Goal: Task Accomplishment & Management: Manage account settings

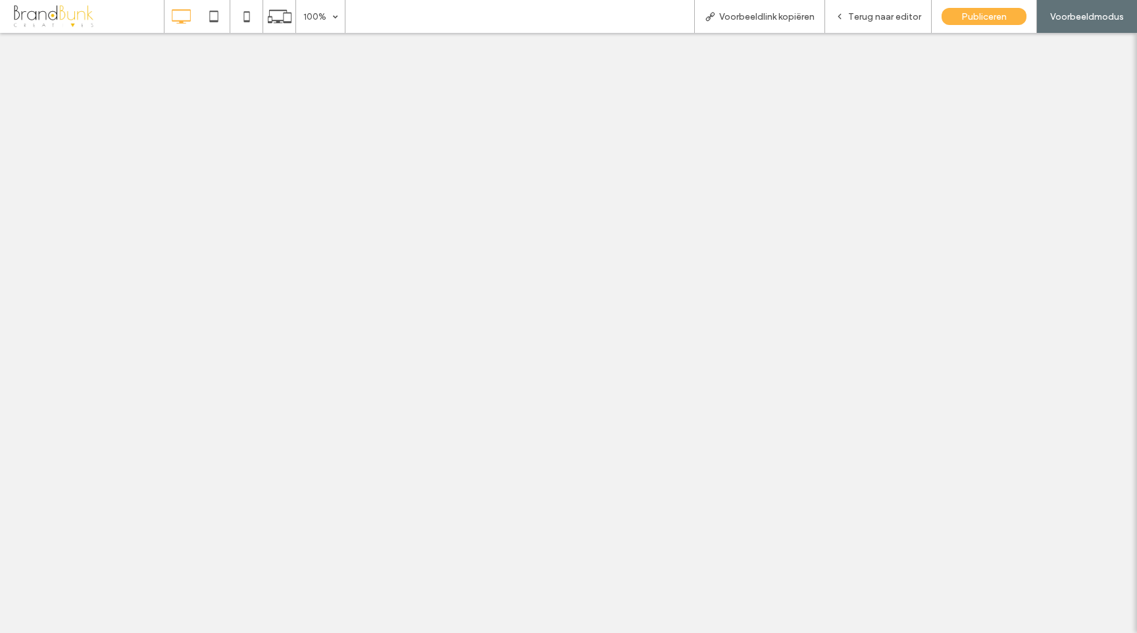
select select "**********"
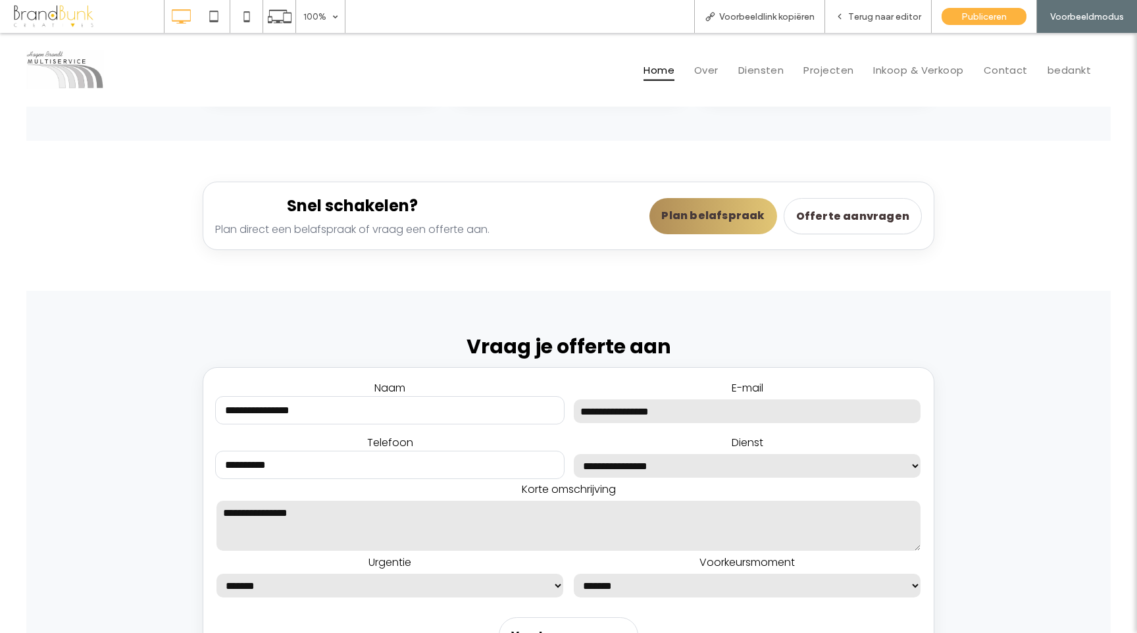
click at [532, 89] on div "Home Over Diensten Projecten Inkoop & Verkoop Contact bedankt Click To Paste" at bounding box center [659, 70] width 904 height 38
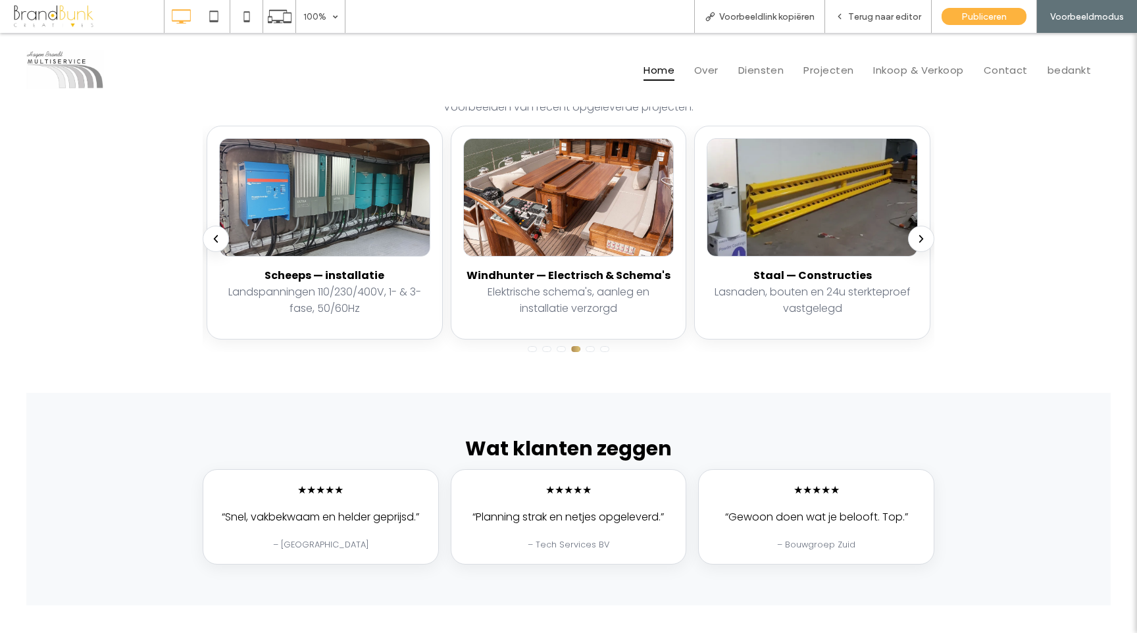
scroll to position [1772, 0]
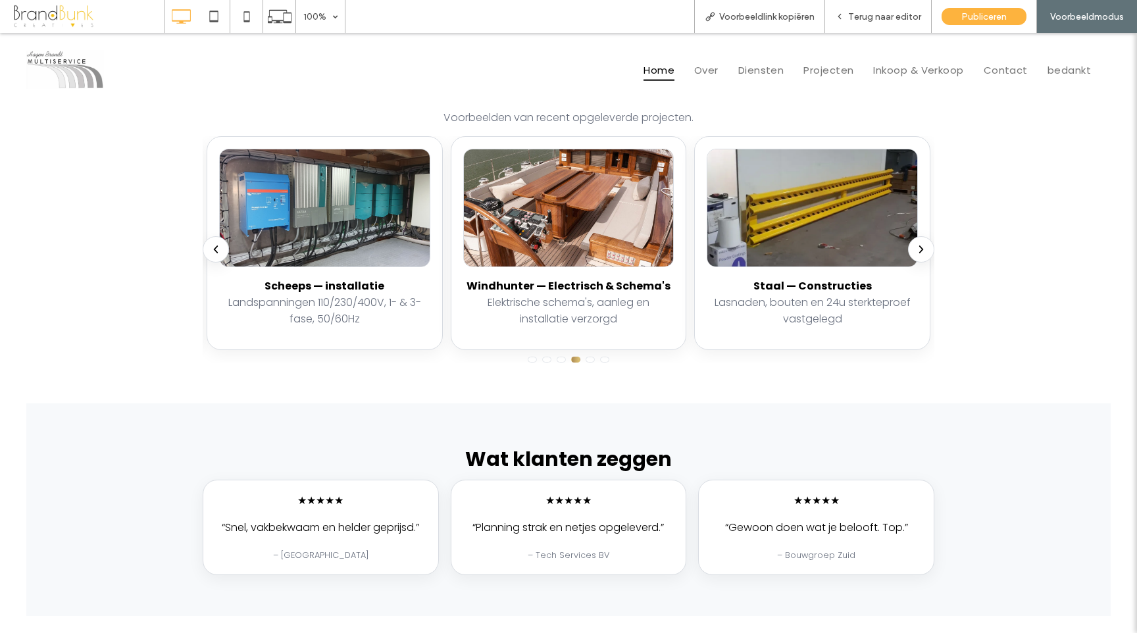
click at [920, 244] on icon "Volgende" at bounding box center [922, 250] width 12 height 12
click at [215, 244] on icon "Vorige" at bounding box center [216, 250] width 12 height 12
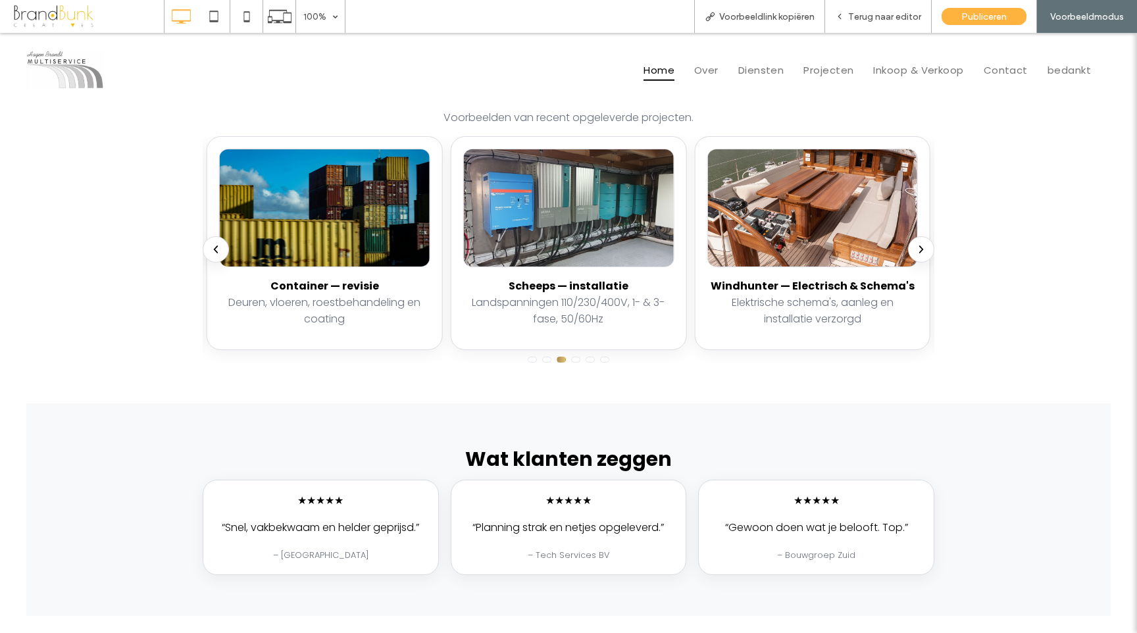
click at [215, 244] on icon "Vorige" at bounding box center [216, 250] width 12 height 12
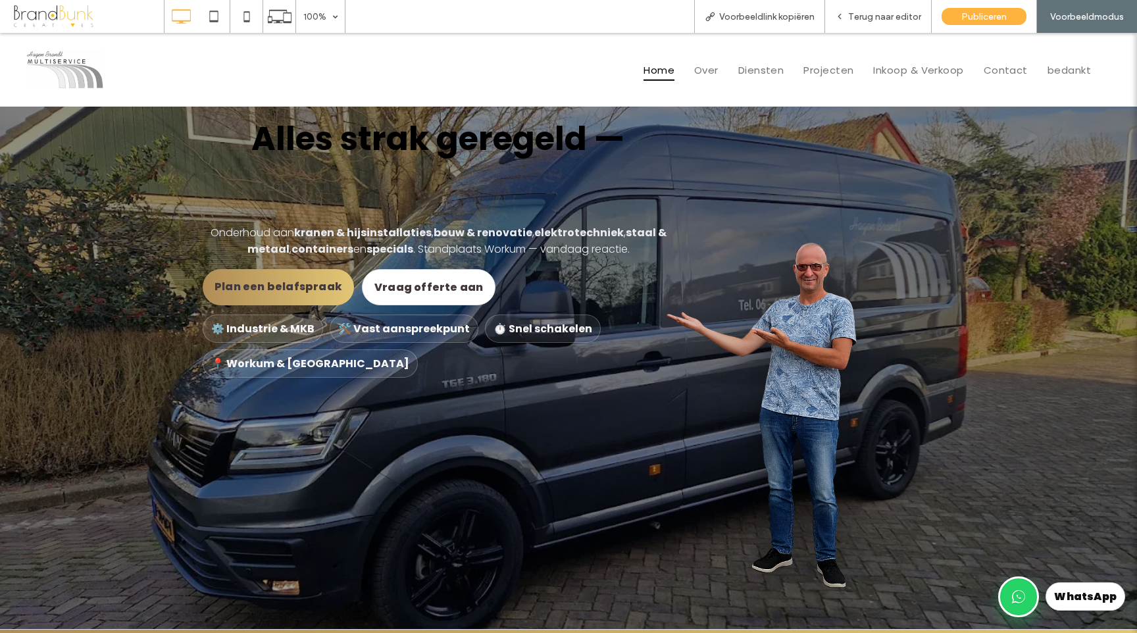
scroll to position [0, 0]
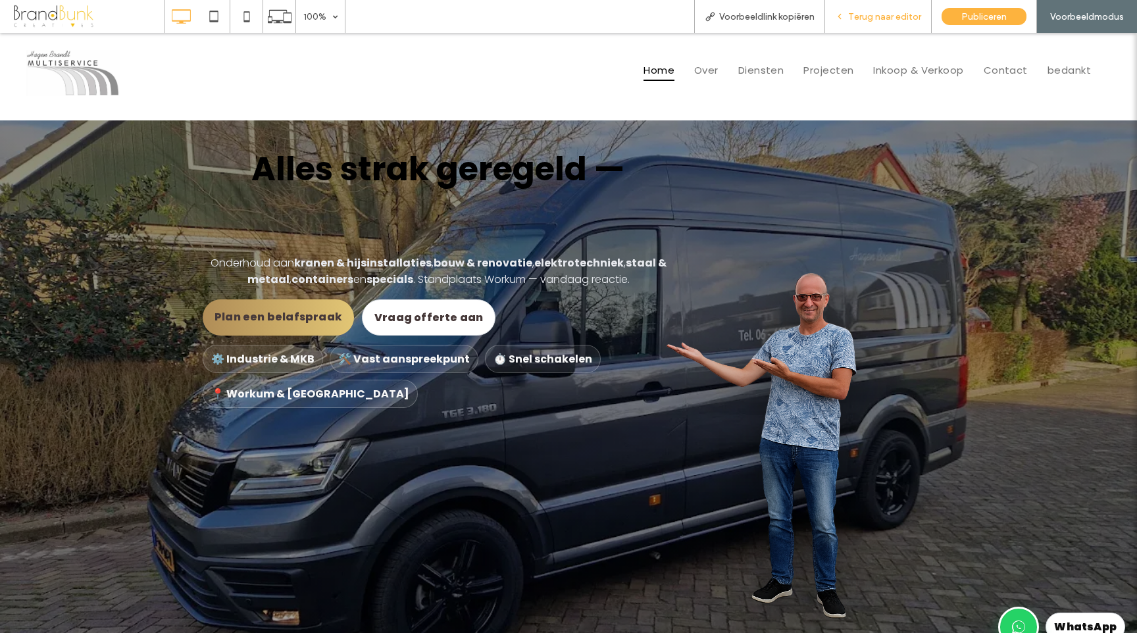
drag, startPoint x: 866, startPoint y: 70, endPoint x: 867, endPoint y: 23, distance: 47.4
click at [867, 23] on div "Terug naar editor" at bounding box center [878, 16] width 107 height 33
click at [870, 21] on span "Terug naar editor" at bounding box center [884, 16] width 73 height 11
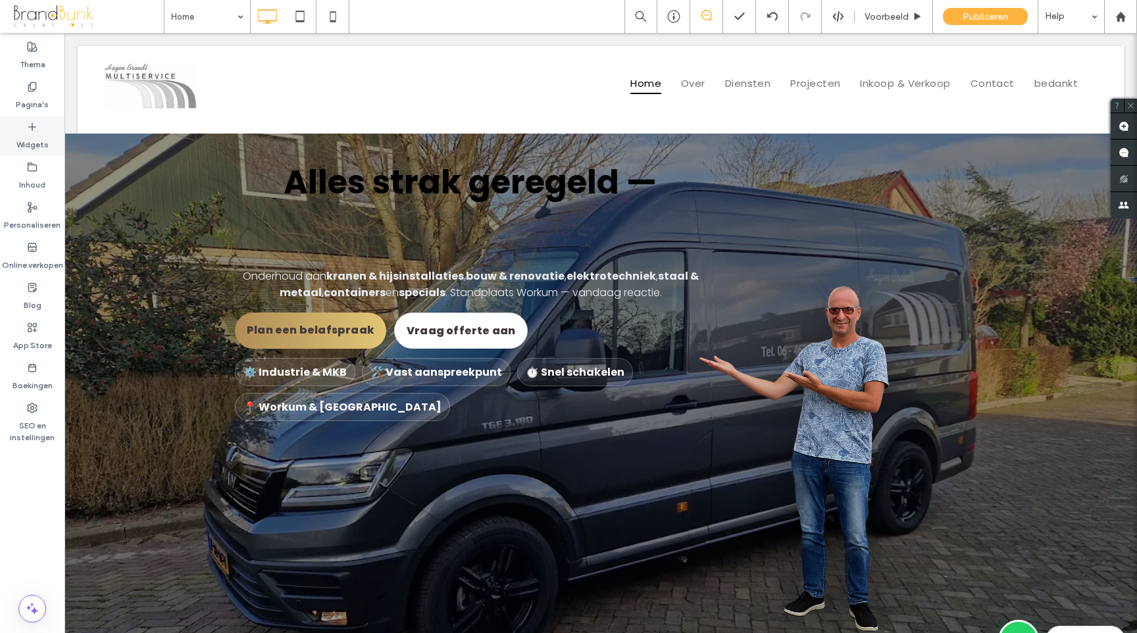
click at [32, 136] on label "Widgets" at bounding box center [32, 141] width 32 height 18
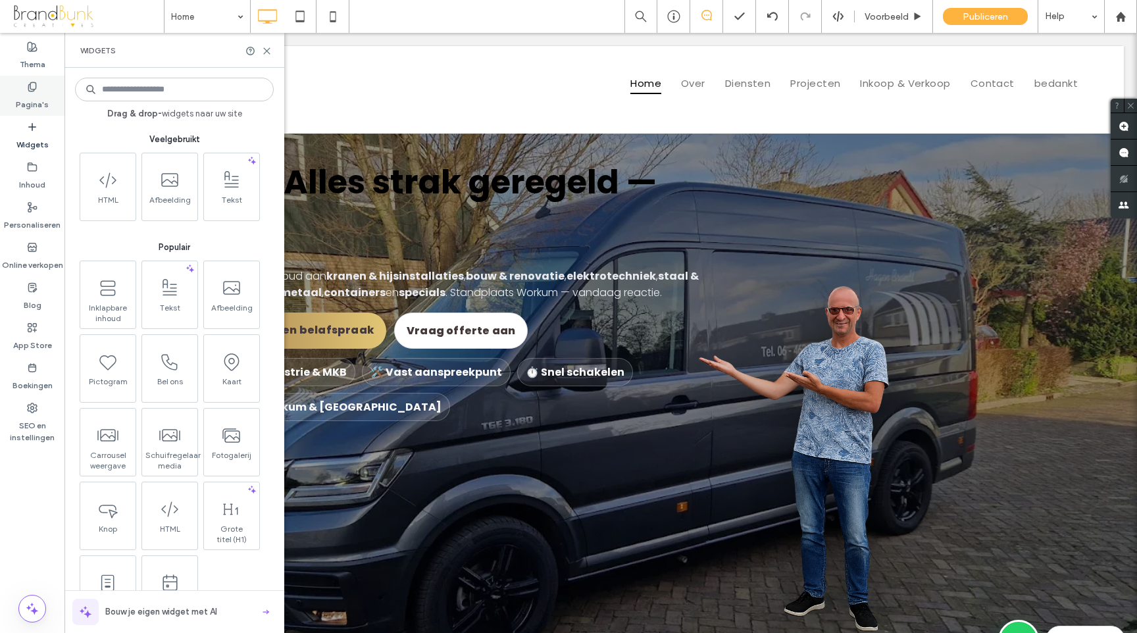
click at [35, 100] on label "Pagina's" at bounding box center [32, 101] width 33 height 18
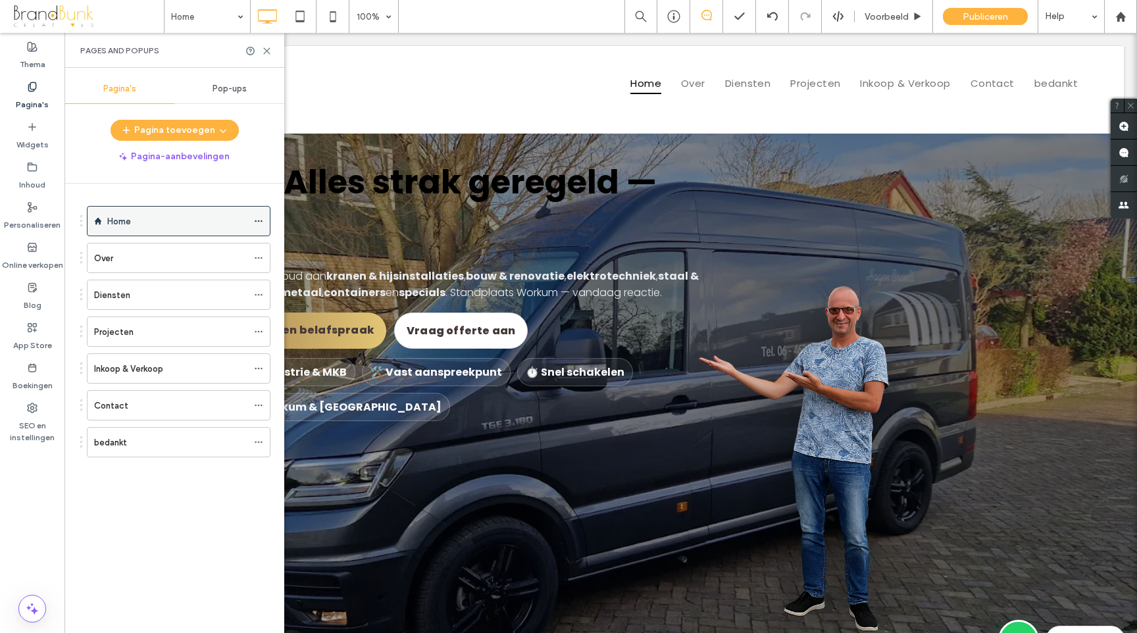
click at [257, 222] on icon at bounding box center [258, 221] width 9 height 9
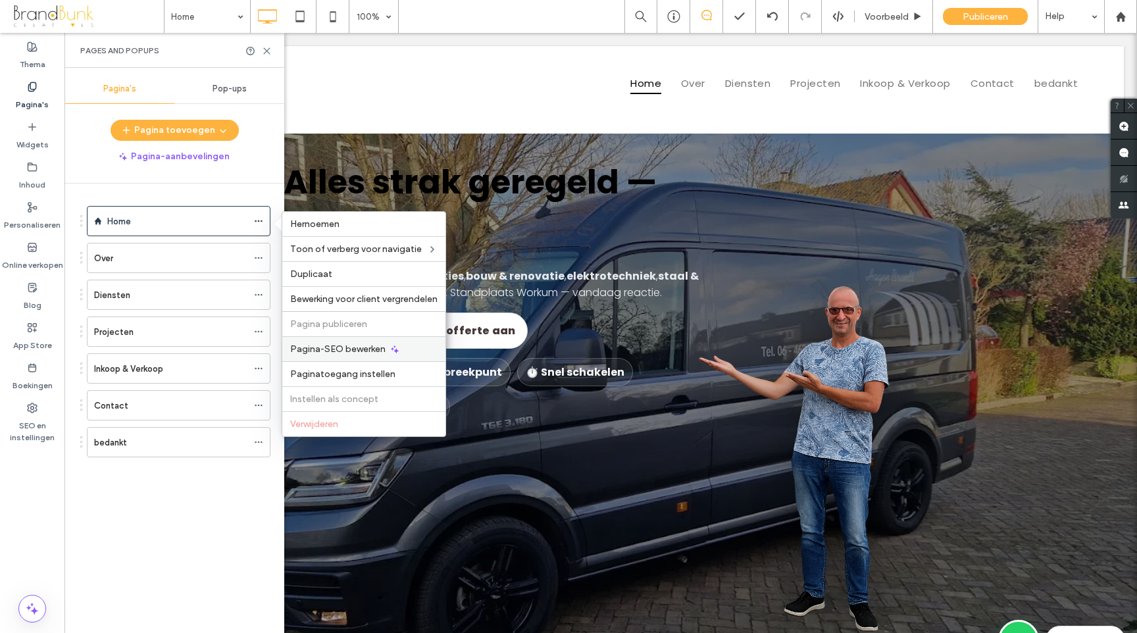
click at [355, 351] on span "Pagina-SEO bewerken" at bounding box center [337, 349] width 95 height 11
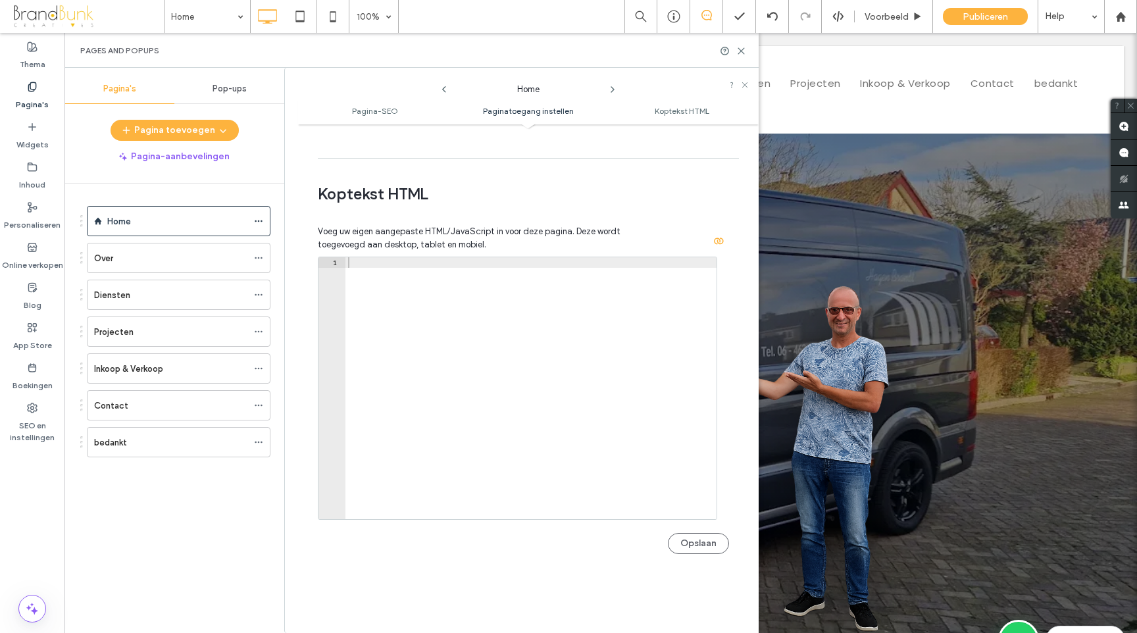
scroll to position [1137, 0]
click at [739, 53] on use at bounding box center [742, 51] width 6 height 6
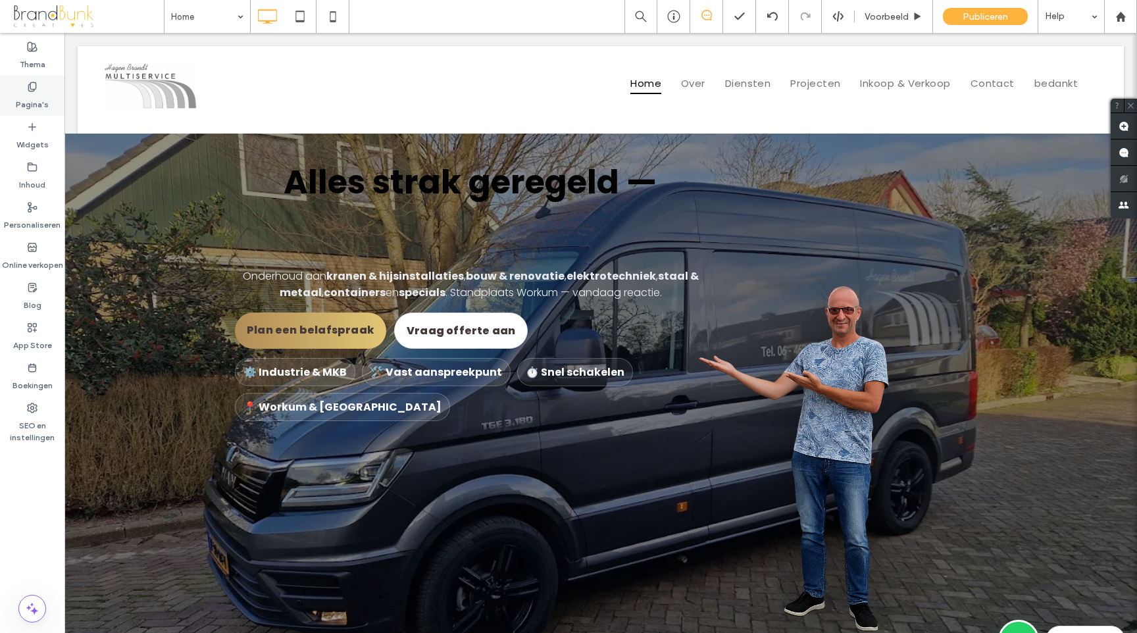
click at [32, 107] on label "Pagina's" at bounding box center [32, 101] width 33 height 18
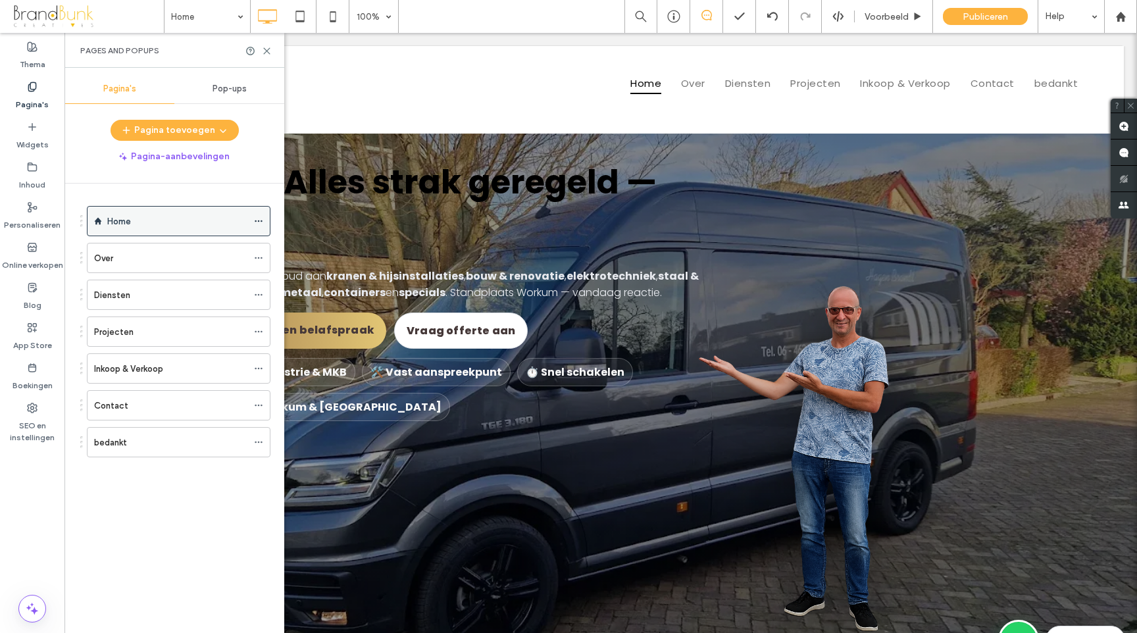
click at [255, 222] on icon at bounding box center [258, 221] width 9 height 9
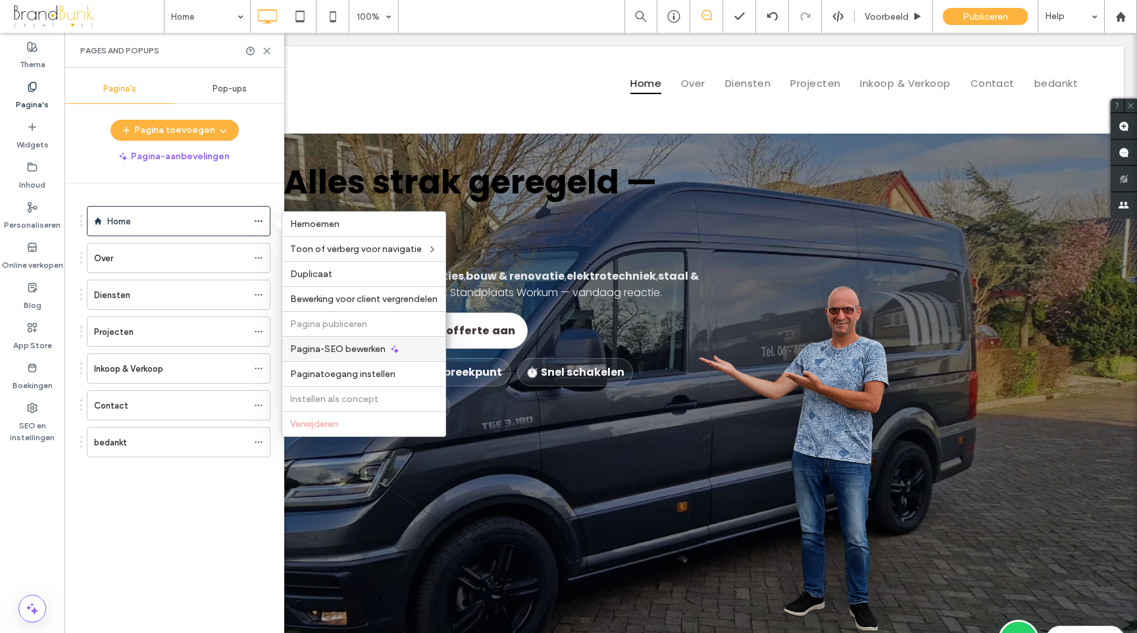
click at [344, 351] on span "Pagina-SEO bewerken" at bounding box center [337, 349] width 95 height 11
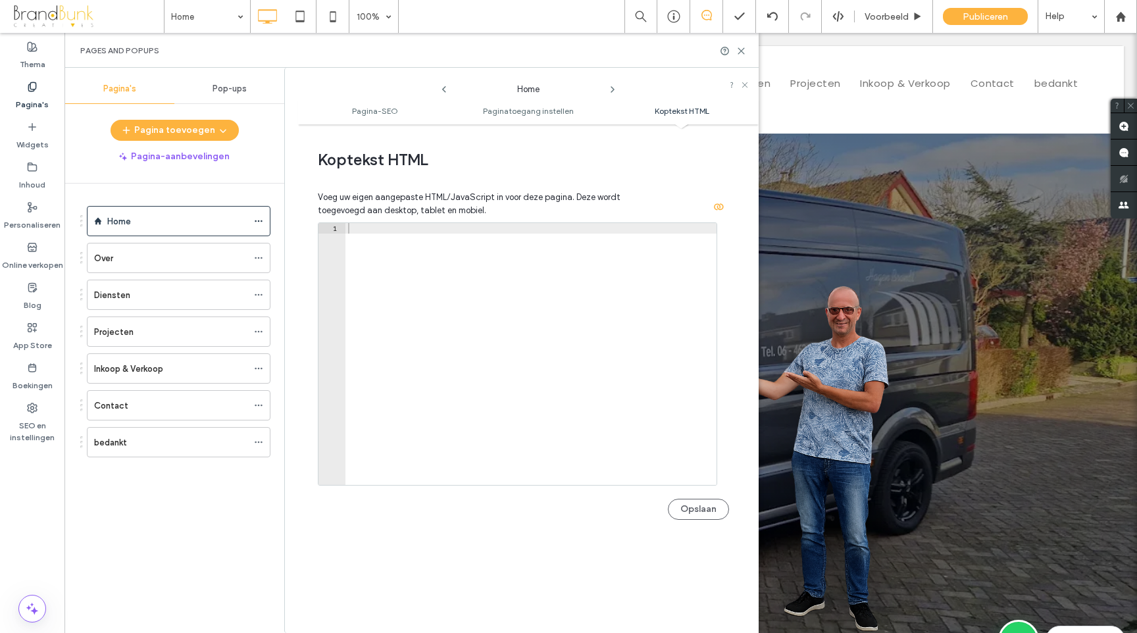
scroll to position [17, 0]
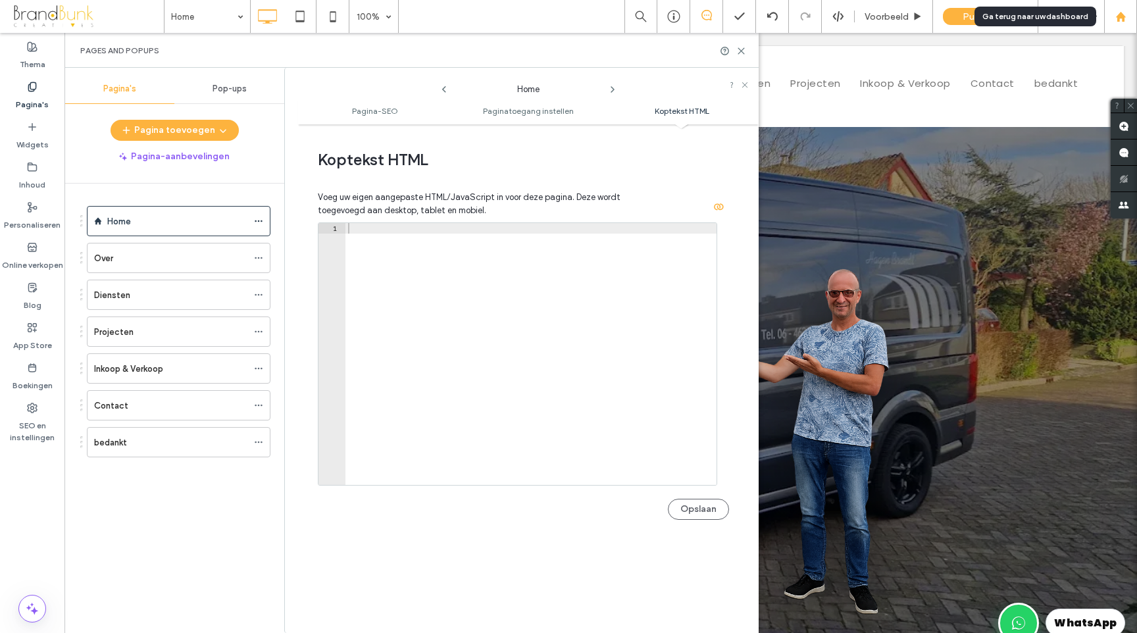
click at [1124, 18] on use at bounding box center [1121, 16] width 10 height 10
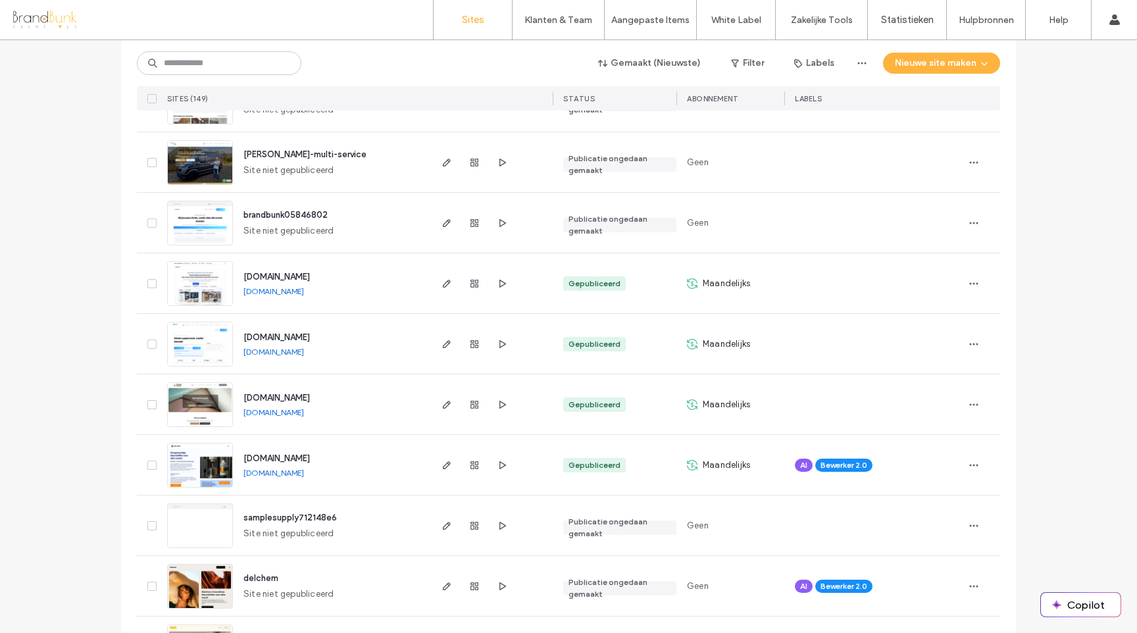
scroll to position [494, 0]
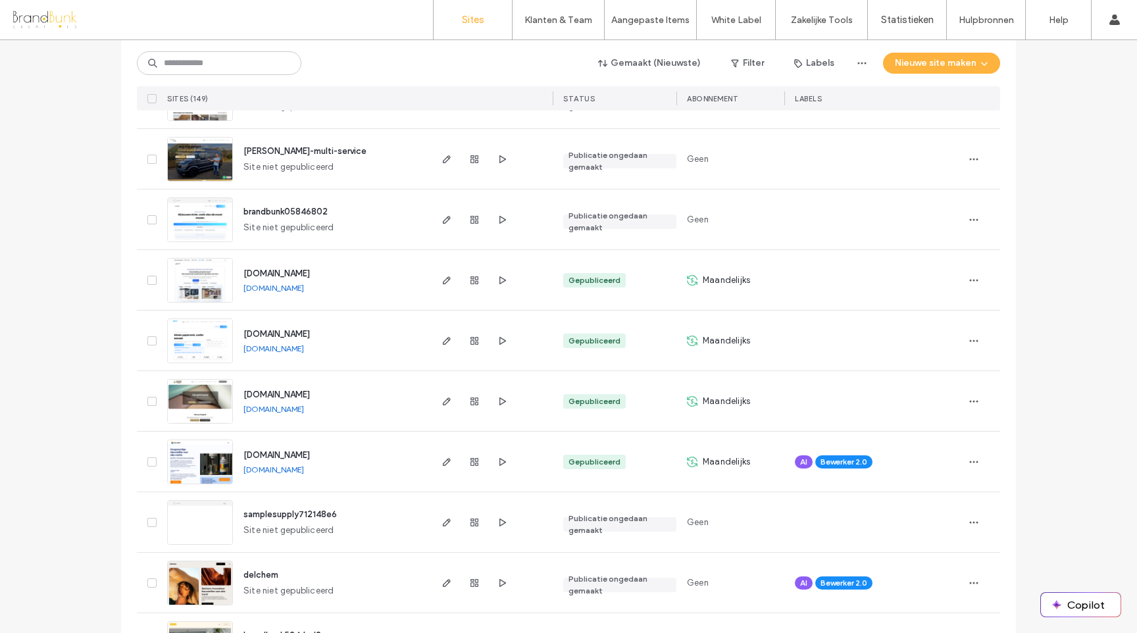
click at [304, 334] on span "[DOMAIN_NAME]" at bounding box center [277, 334] width 66 height 10
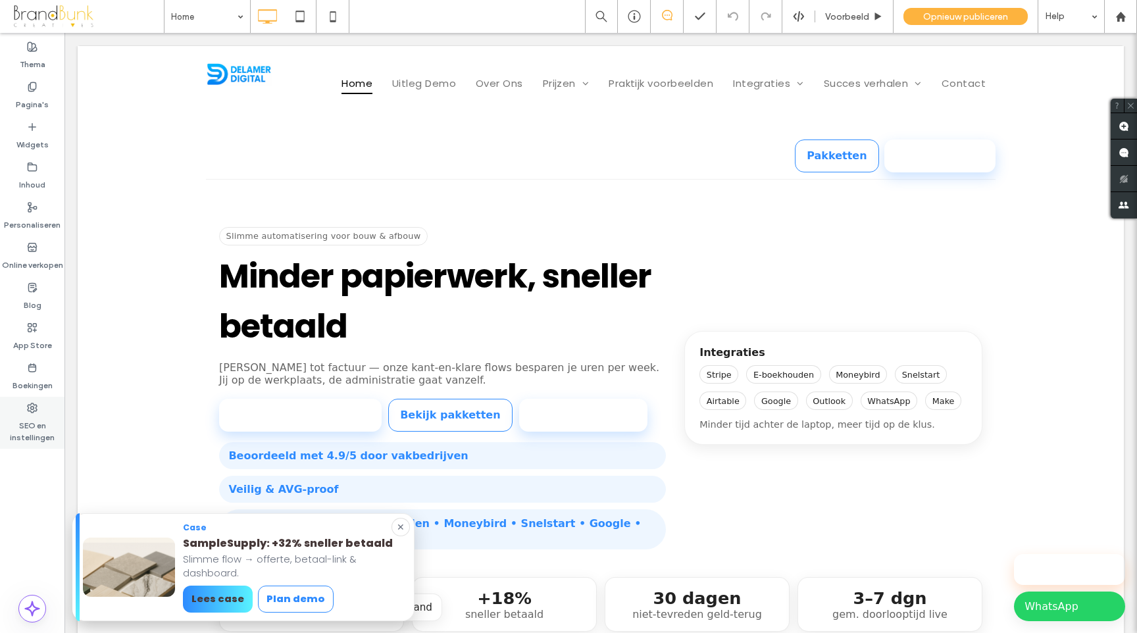
click at [39, 418] on label "SEO en instellingen" at bounding box center [32, 428] width 65 height 30
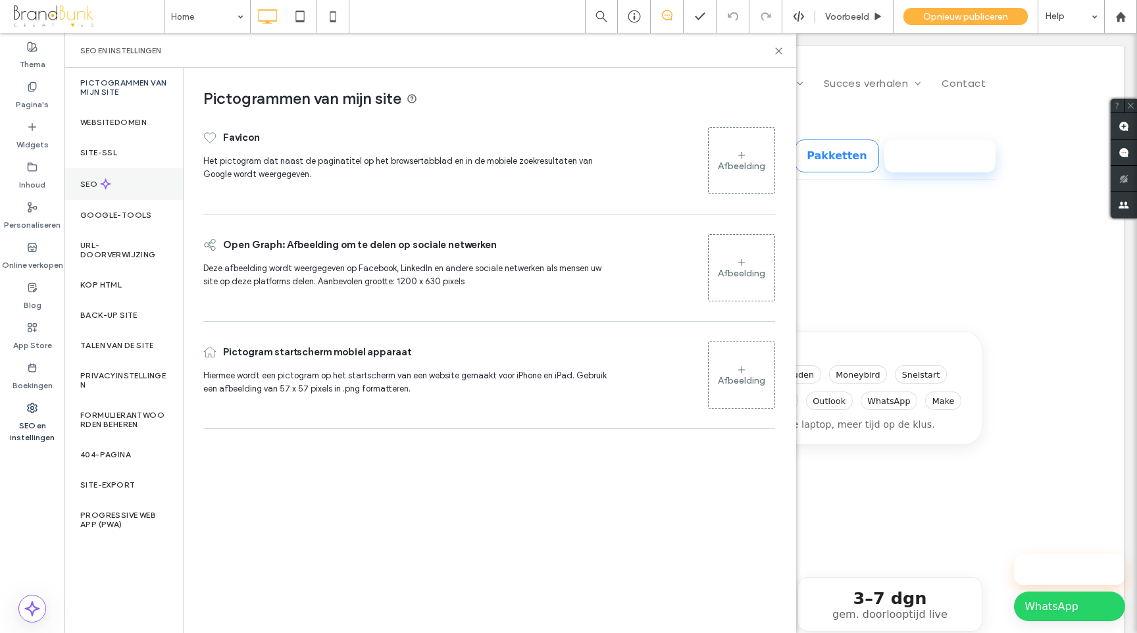
click at [91, 185] on label "SEO" at bounding box center [90, 184] width 20 height 9
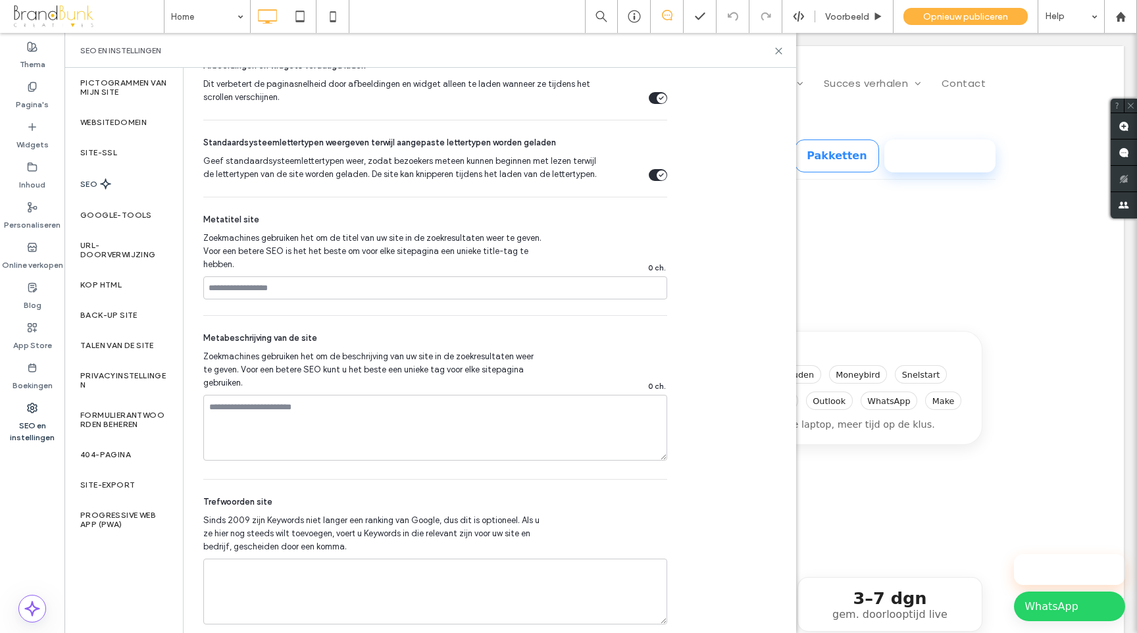
scroll to position [725, 0]
click at [101, 287] on label "Kop HTML" at bounding box center [100, 284] width 41 height 9
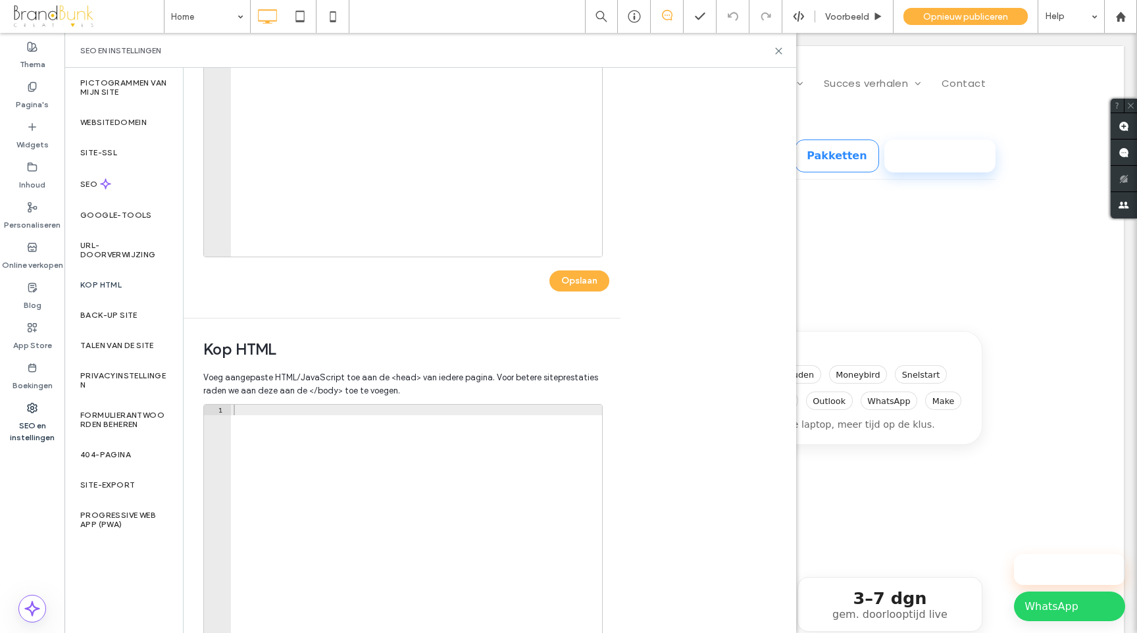
scroll to position [269, 0]
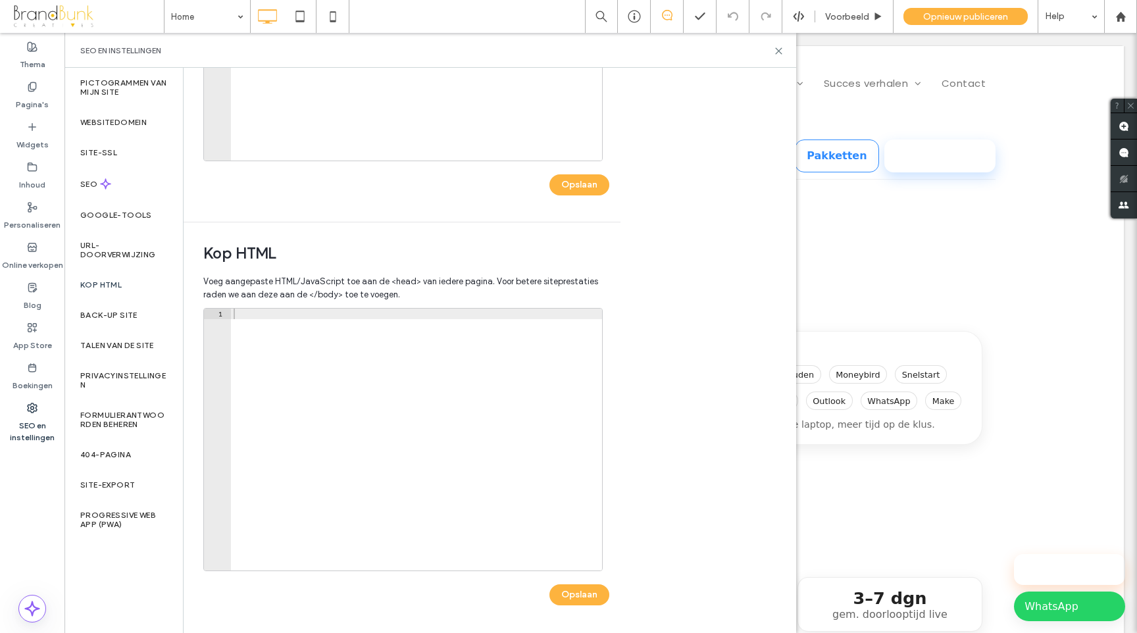
click at [249, 314] on div at bounding box center [416, 450] width 371 height 283
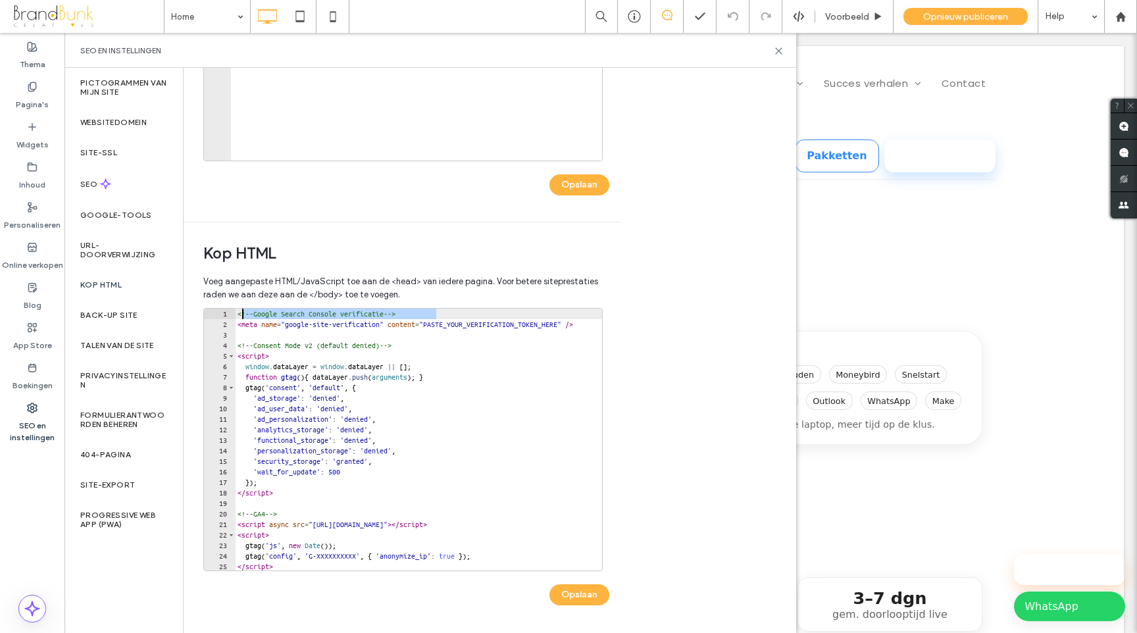
scroll to position [0, 0]
drag, startPoint x: 436, startPoint y: 313, endPoint x: 235, endPoint y: 315, distance: 201.4
click at [235, 315] on div "1 2 3 4 5 6 7 8 9 10 11 12 13 14 15 16 17 18 19 20 21 22 23 24 25 26 <!-- Googl…" at bounding box center [403, 439] width 400 height 263
type textarea "**********"
click at [581, 592] on button "Opslaan" at bounding box center [580, 595] width 60 height 21
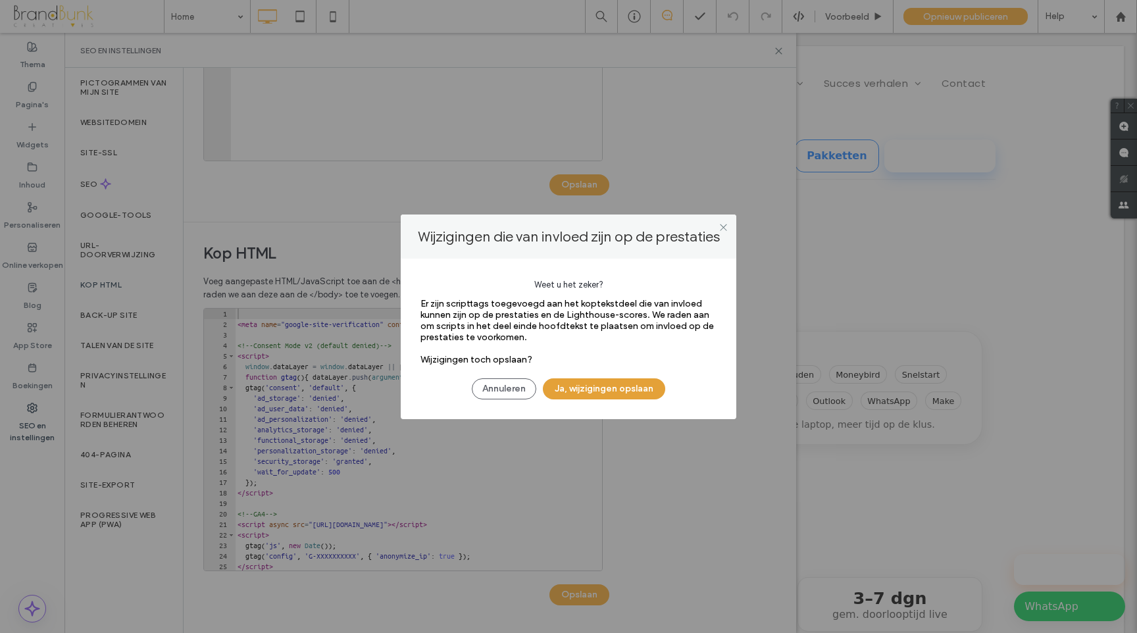
click at [596, 384] on button "Ja, wijzigingen opslaan" at bounding box center [604, 388] width 122 height 21
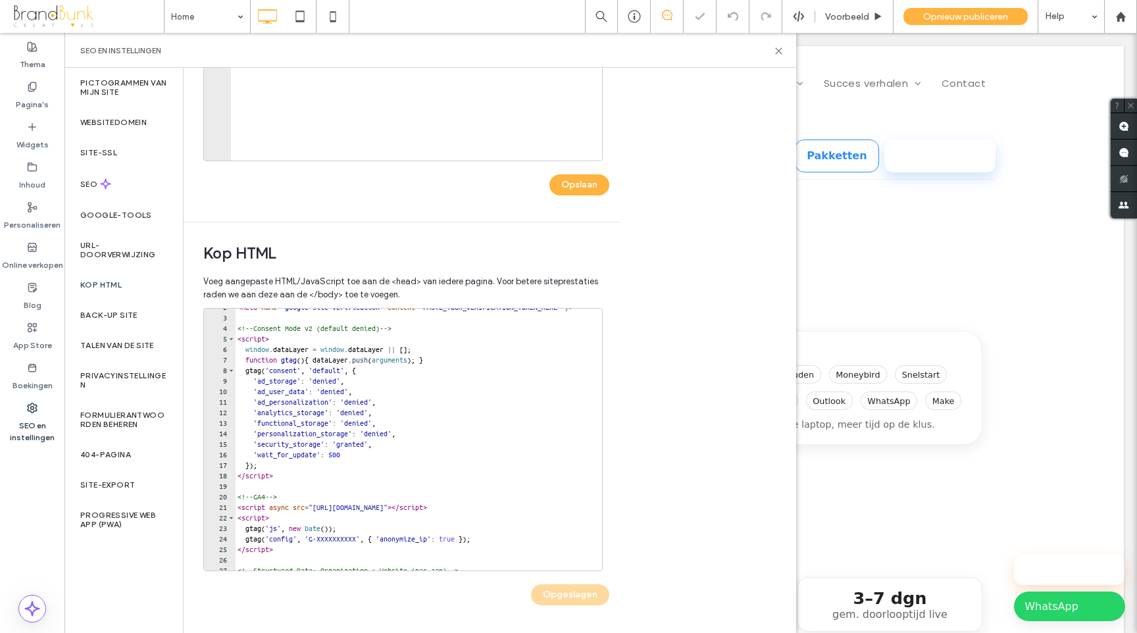
scroll to position [18, 0]
click at [930, 18] on span "Opnieuw publiceren" at bounding box center [966, 16] width 85 height 11
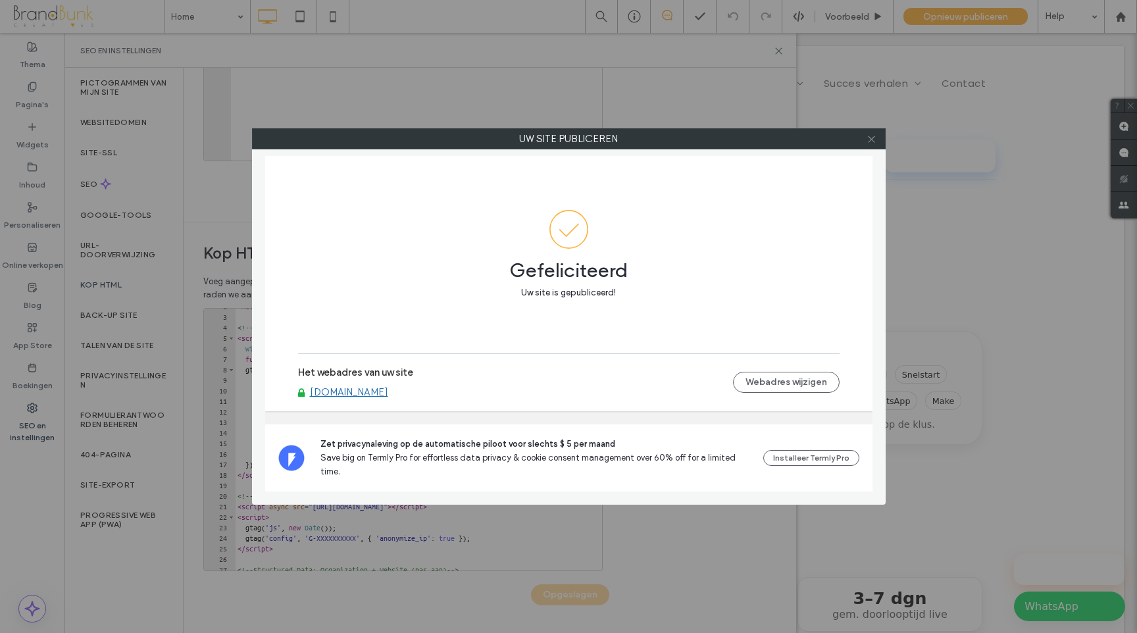
click at [875, 139] on icon at bounding box center [872, 139] width 10 height 10
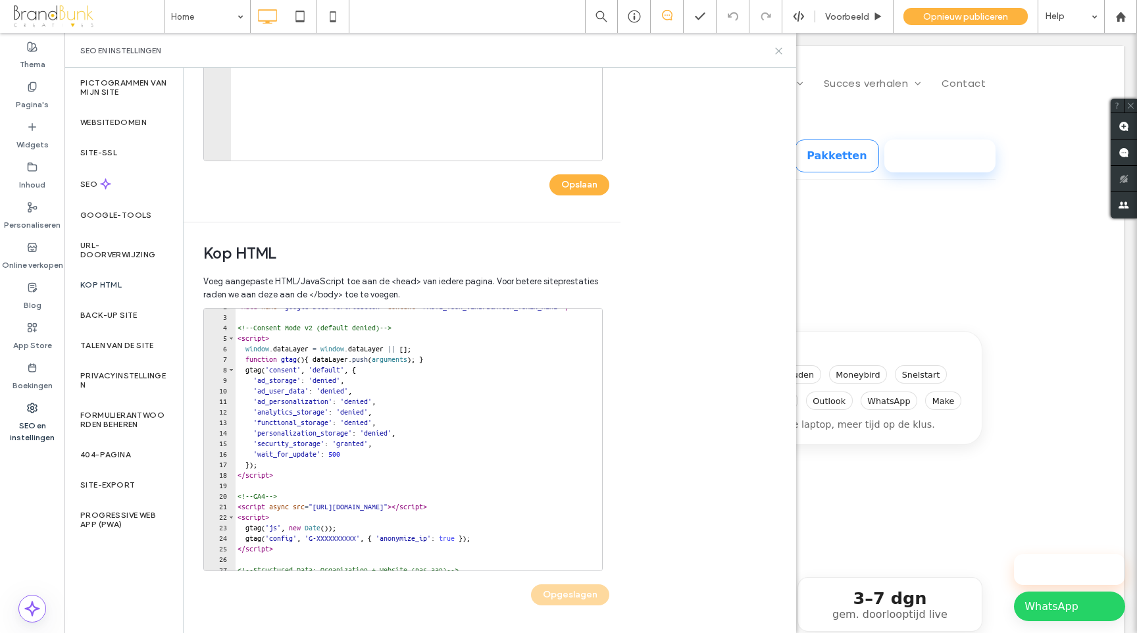
click at [781, 52] on use at bounding box center [779, 51] width 6 height 6
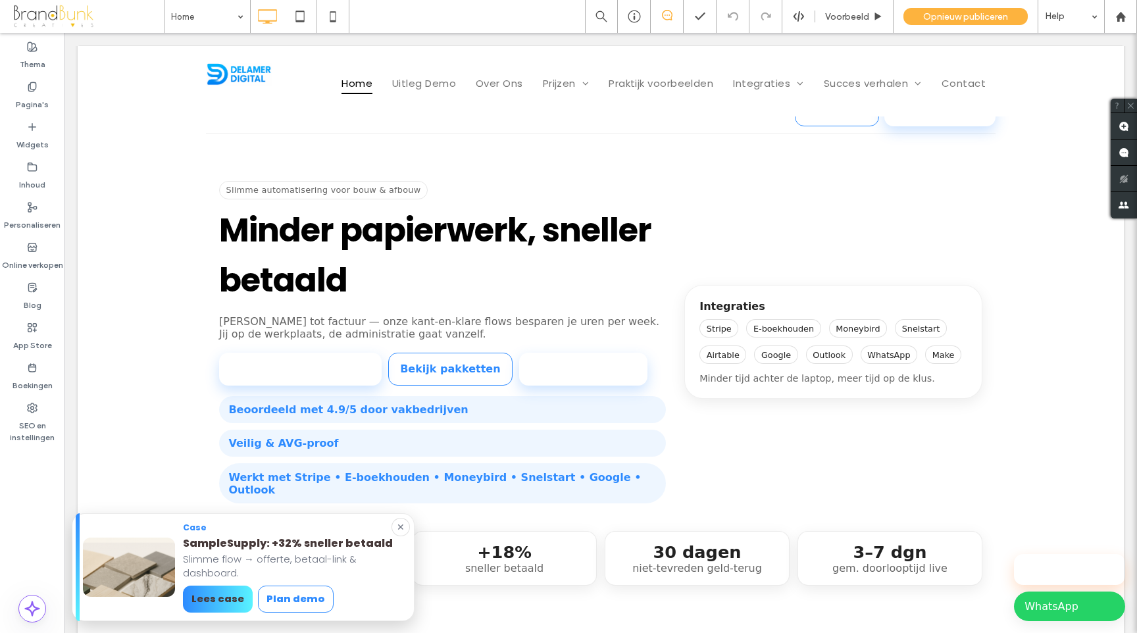
scroll to position [45, 0]
click at [33, 415] on label "SEO en instellingen" at bounding box center [32, 428] width 65 height 30
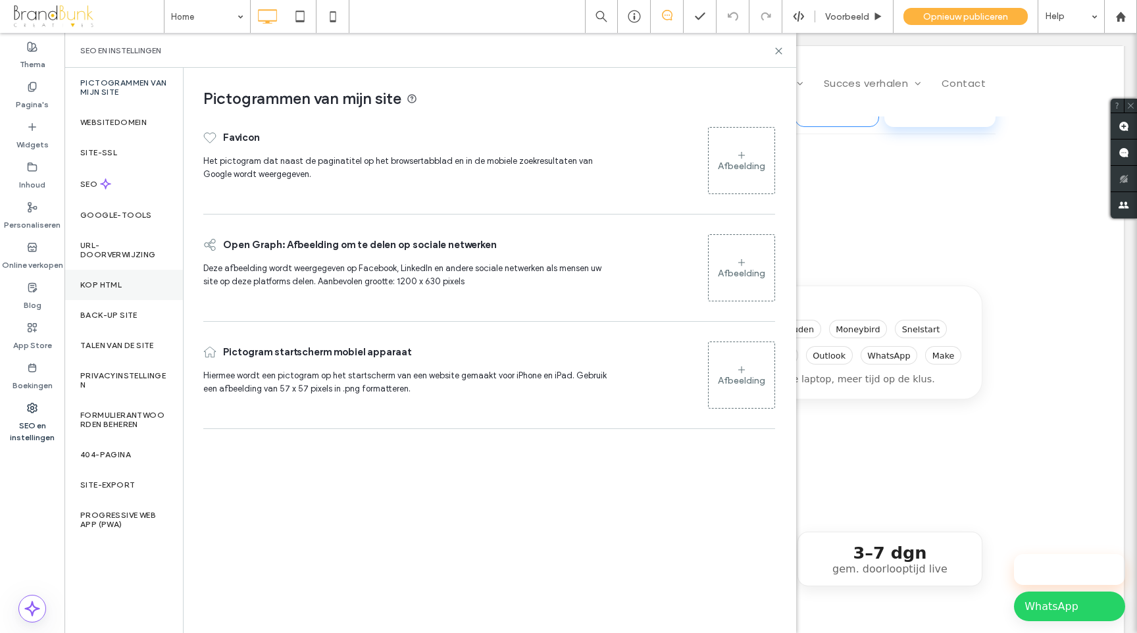
click at [105, 281] on label "Kop HTML" at bounding box center [100, 284] width 41 height 9
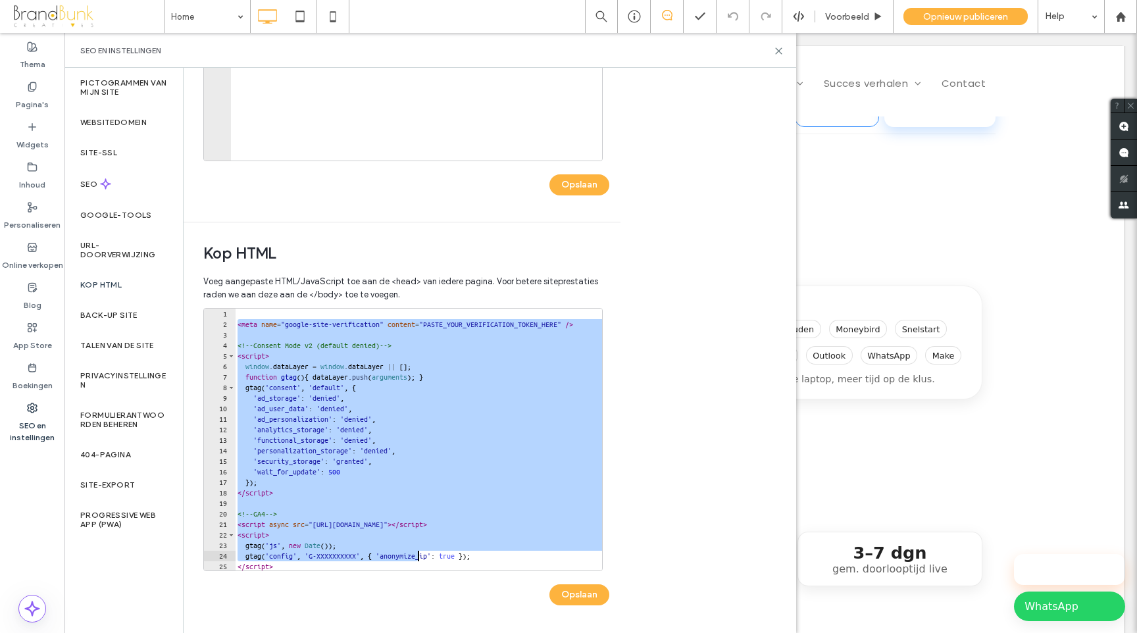
scroll to position [222, 0]
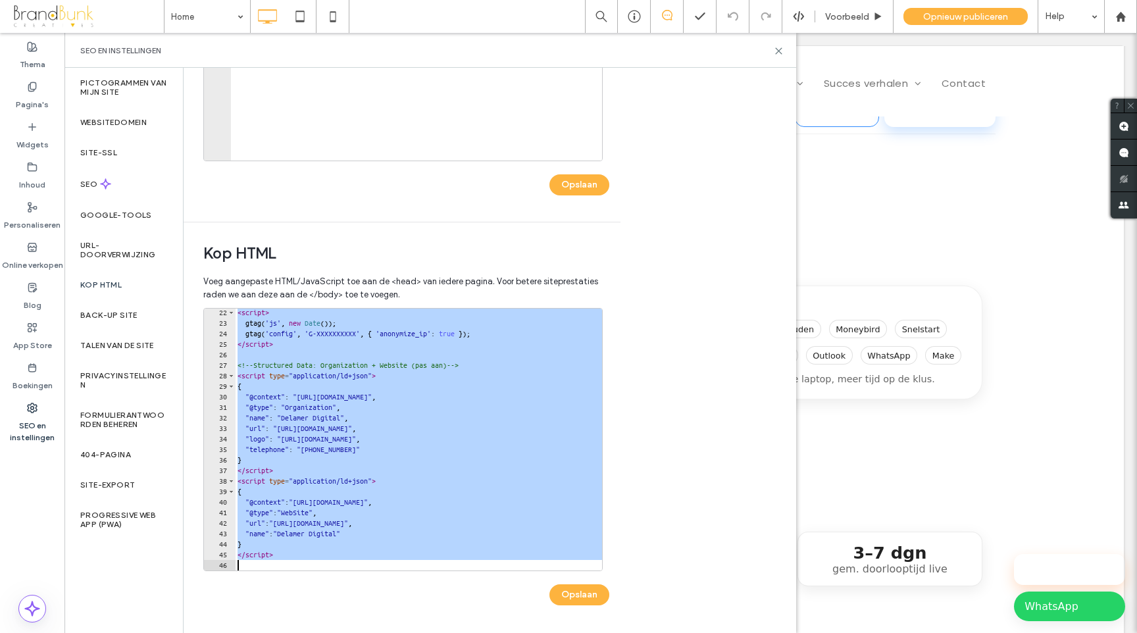
drag, startPoint x: 237, startPoint y: 325, endPoint x: 425, endPoint y: 620, distance: 349.9
click at [425, 620] on div "**********" at bounding box center [402, 450] width 398 height 363
type textarea "*********"
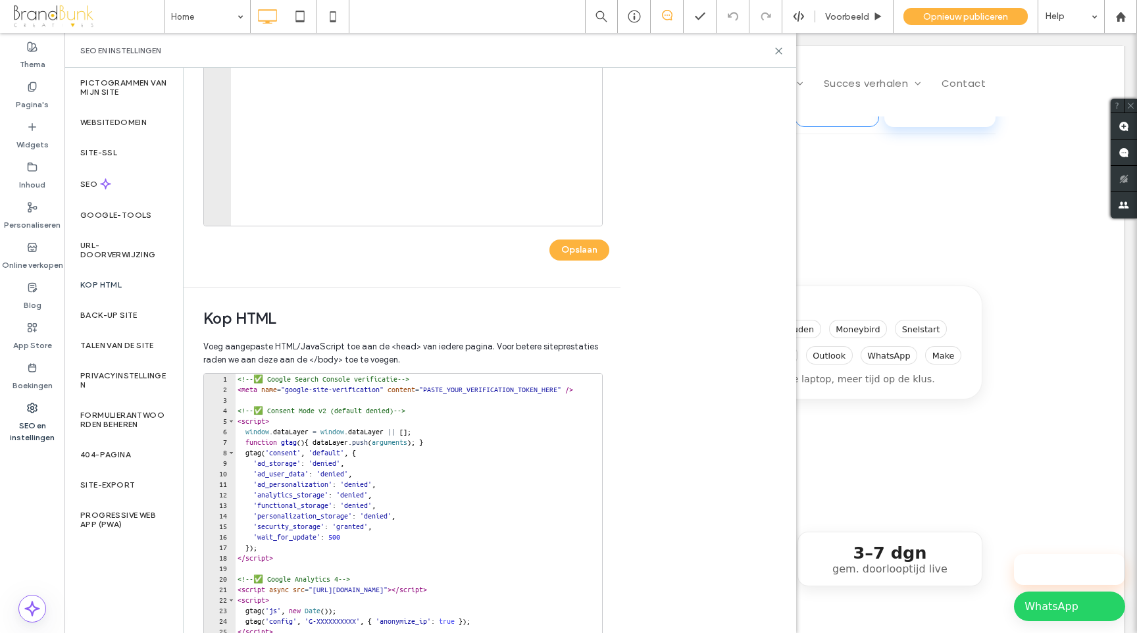
scroll to position [269, 0]
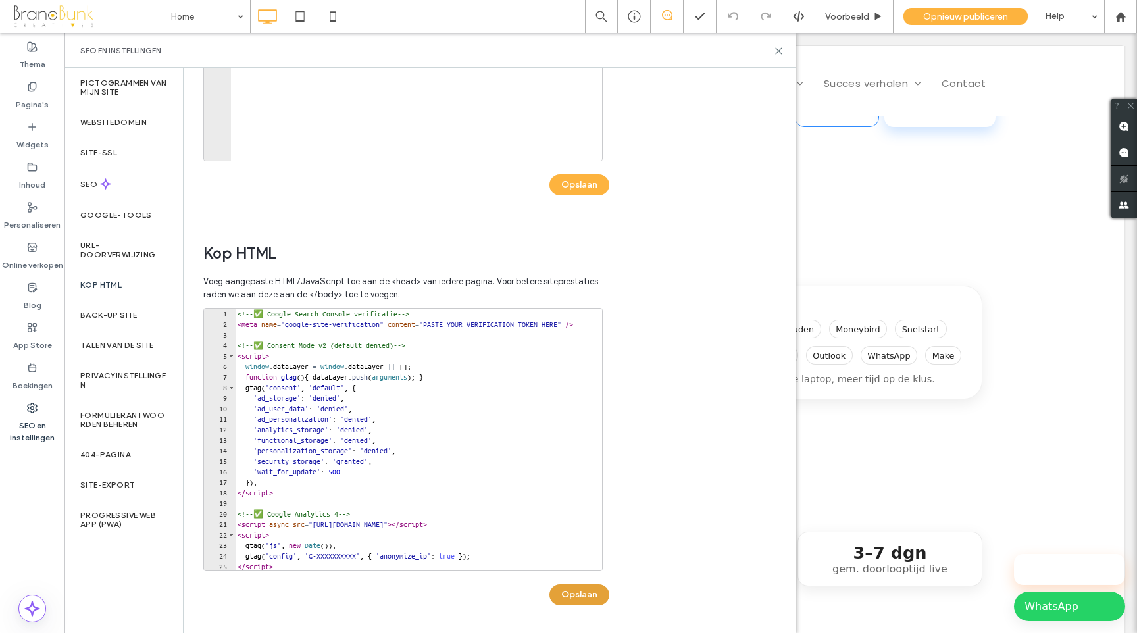
click at [588, 595] on button "Opslaan" at bounding box center [580, 595] width 60 height 21
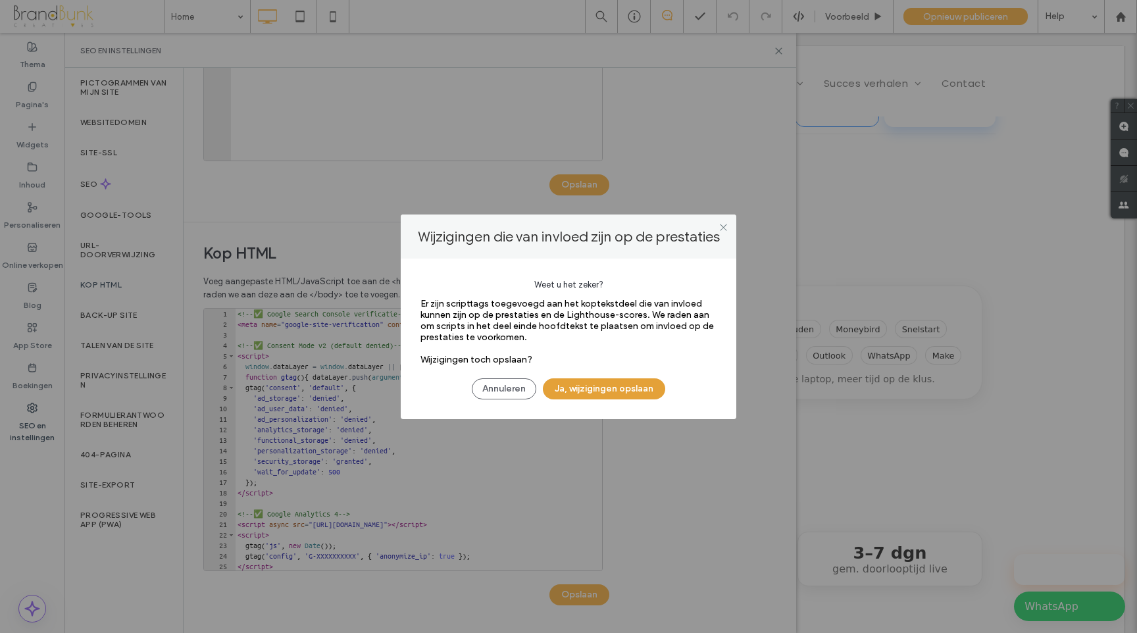
click at [608, 392] on button "Ja, wijzigingen opslaan" at bounding box center [604, 388] width 122 height 21
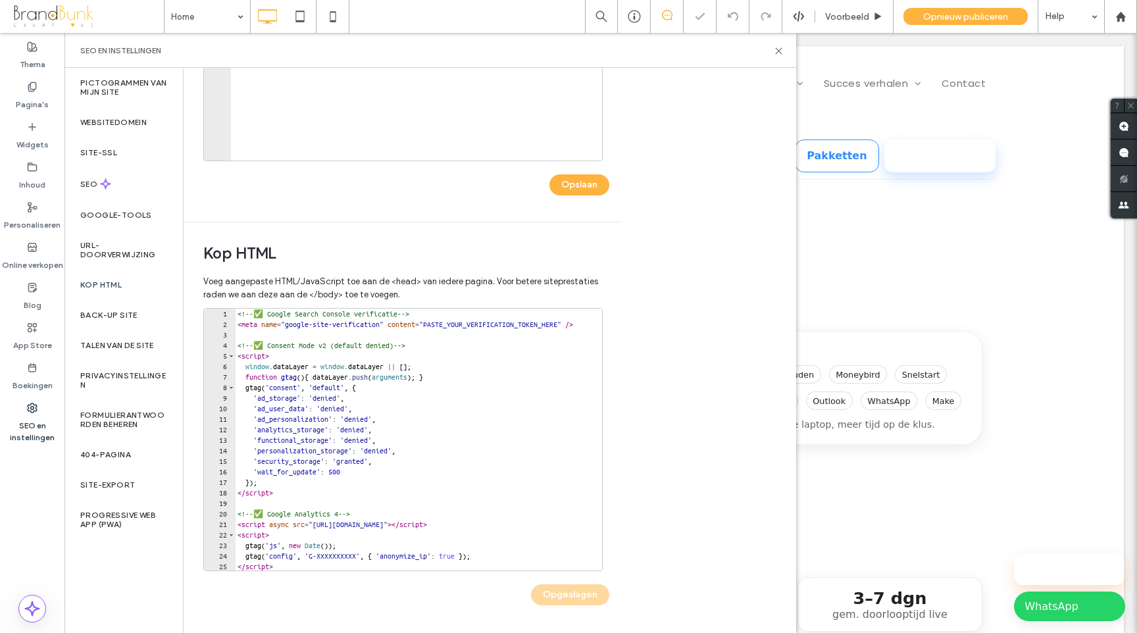
scroll to position [0, 0]
click at [954, 18] on span "Opnieuw publiceren" at bounding box center [966, 16] width 85 height 11
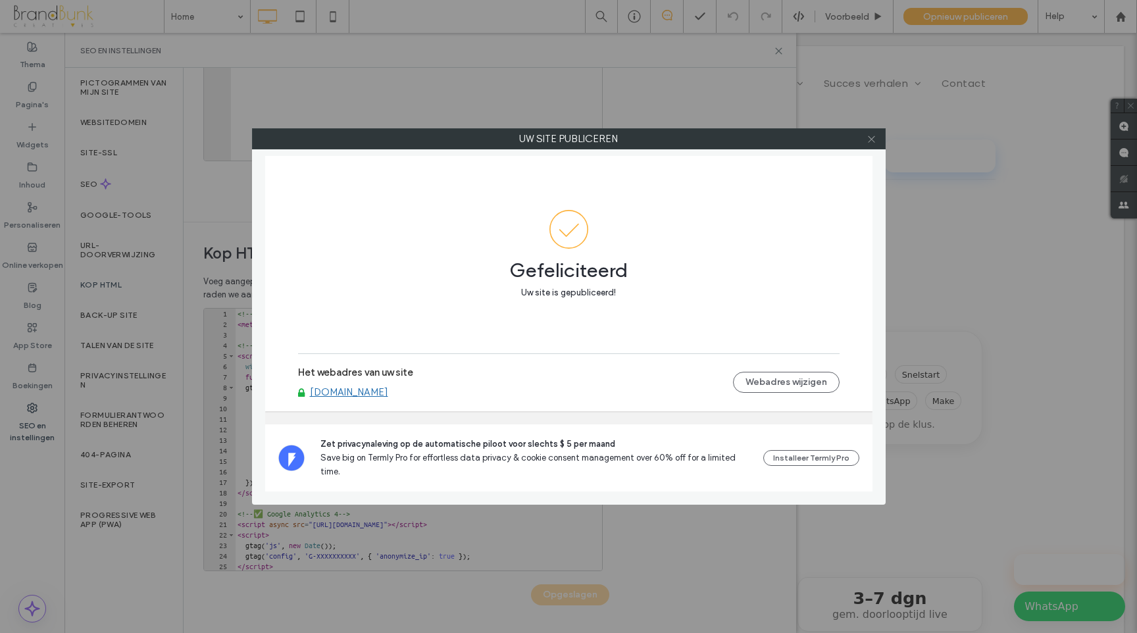
click at [869, 138] on icon at bounding box center [872, 139] width 10 height 10
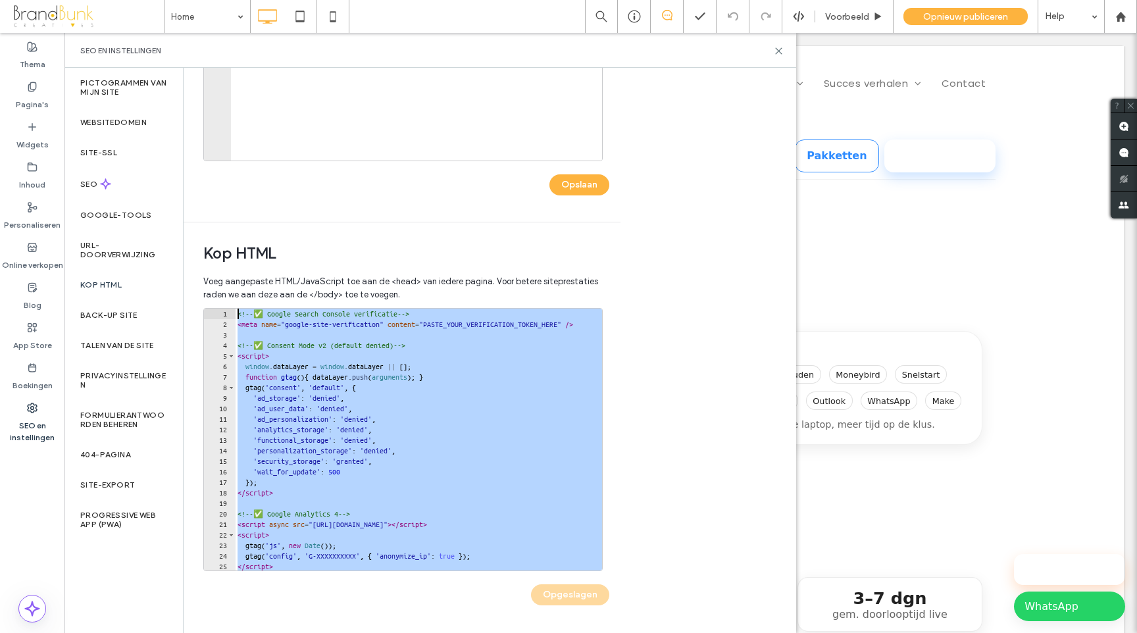
drag, startPoint x: 288, startPoint y: 556, endPoint x: 209, endPoint y: 298, distance: 270.3
click at [209, 298] on div "Voeg aangepaste HTML/JavaScript toe aan de <head> van iedere pagina. Voor beter…" at bounding box center [402, 450] width 398 height 363
type textarea "**********"
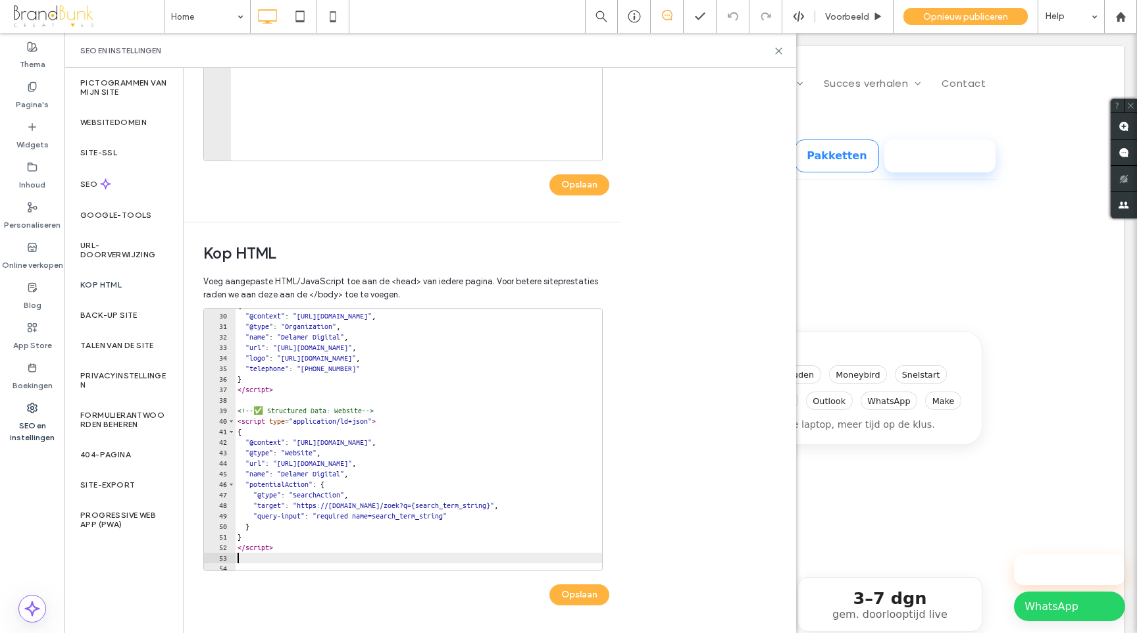
scroll to position [306, 0]
